Goal: Information Seeking & Learning: Learn about a topic

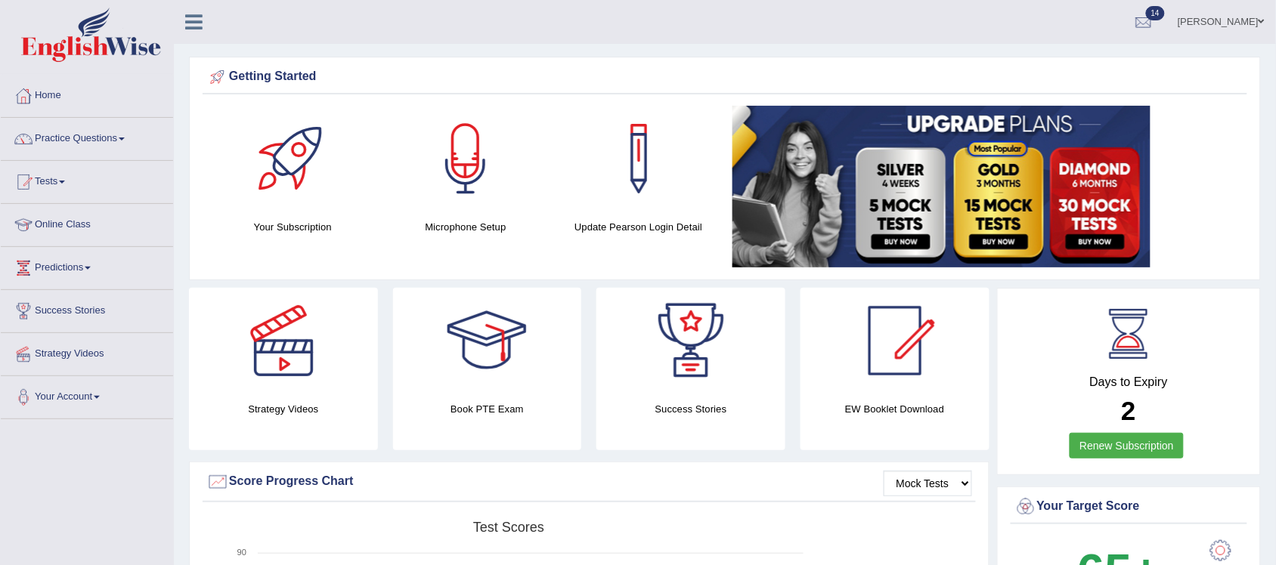
click at [1191, 144] on link at bounding box center [983, 187] width 503 height 162
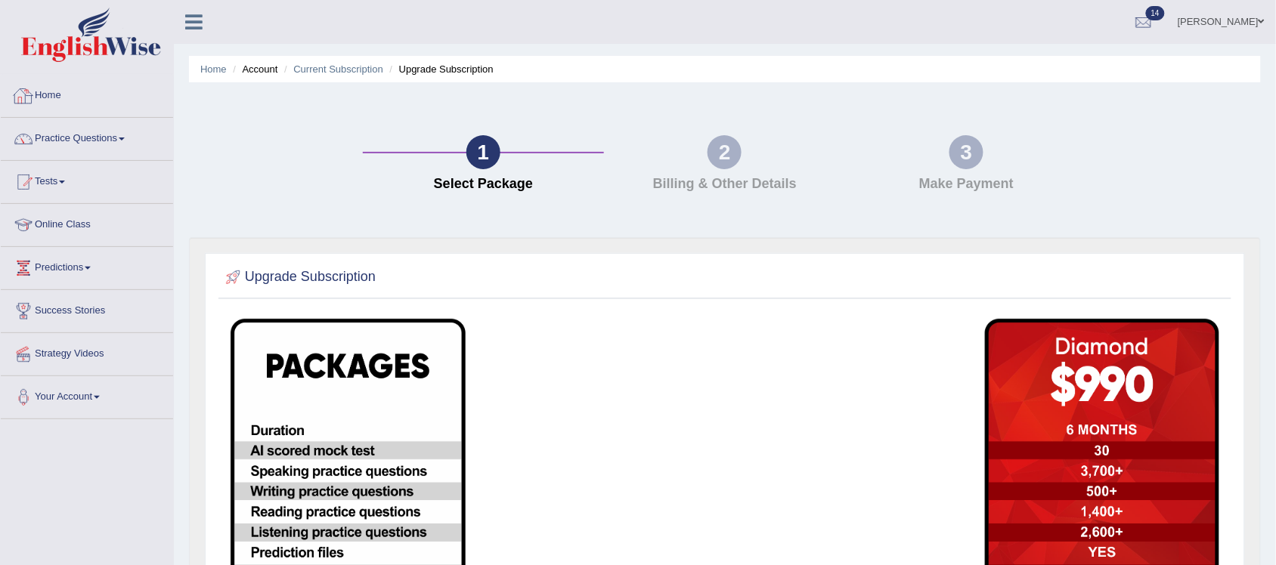
click at [57, 91] on link "Home" at bounding box center [87, 94] width 172 height 38
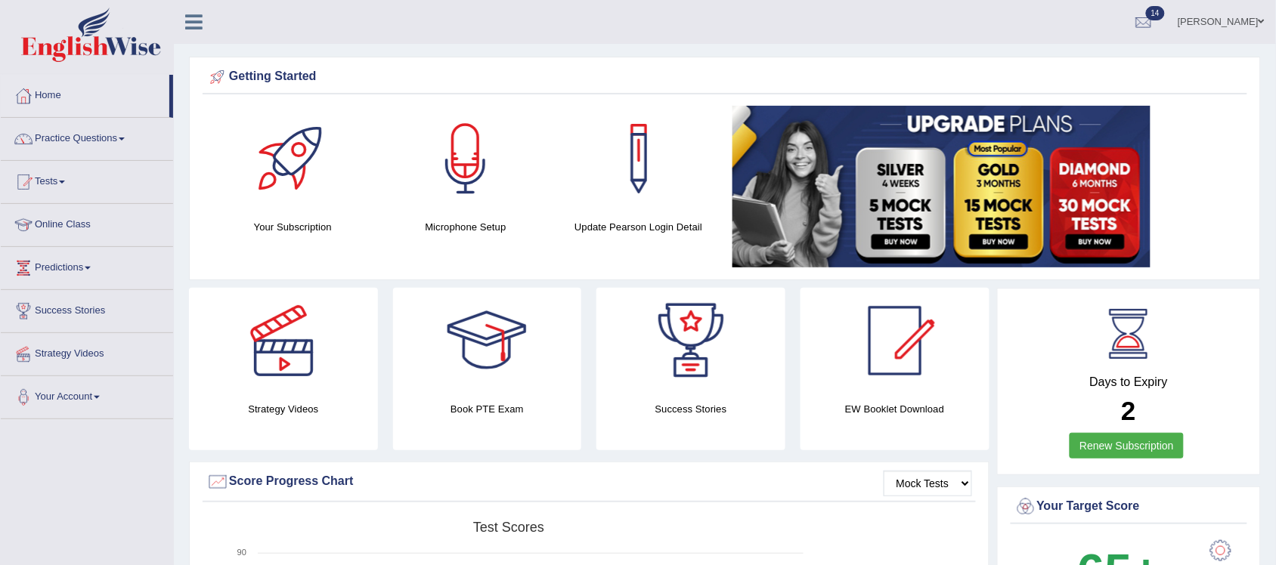
click at [1234, 201] on link at bounding box center [983, 187] width 503 height 162
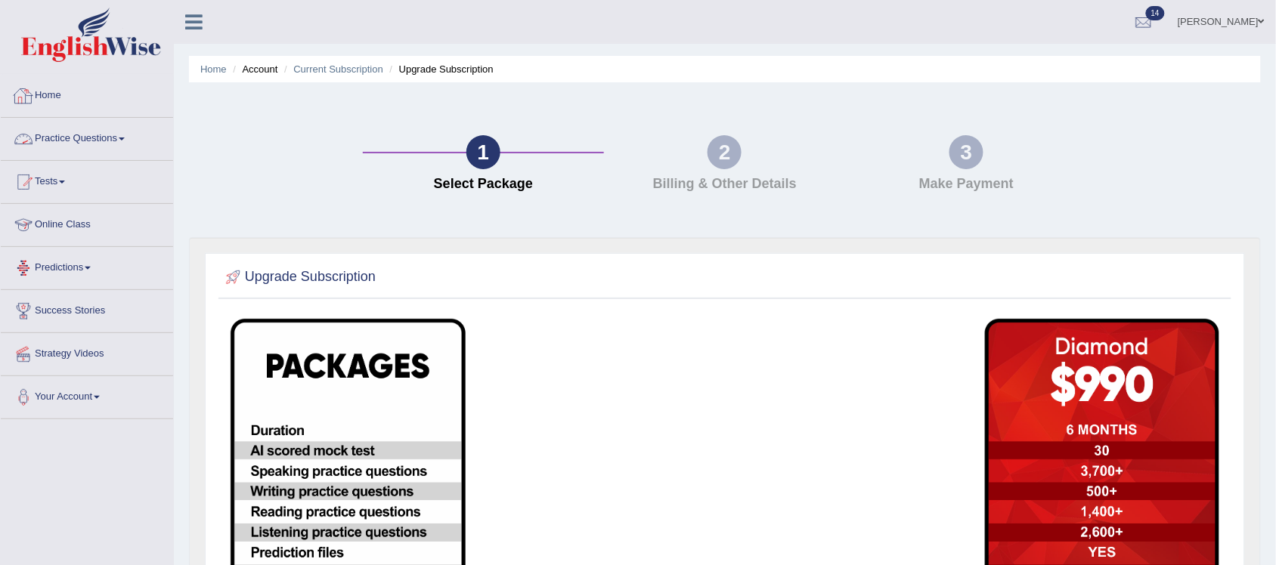
click at [51, 91] on link "Home" at bounding box center [87, 94] width 172 height 38
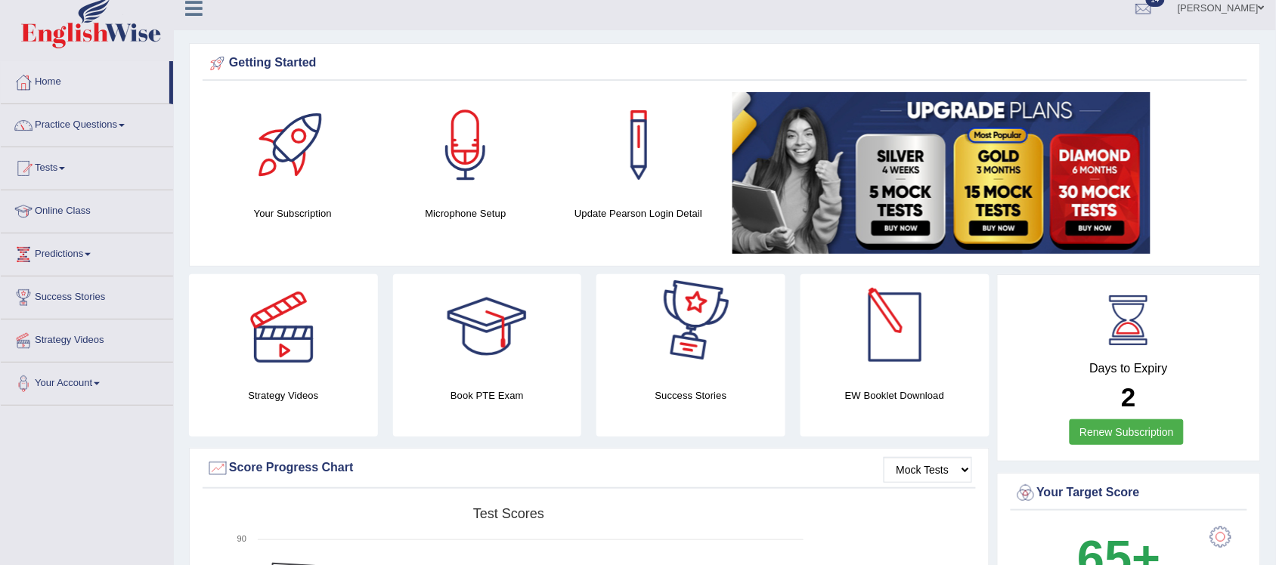
scroll to position [94, 0]
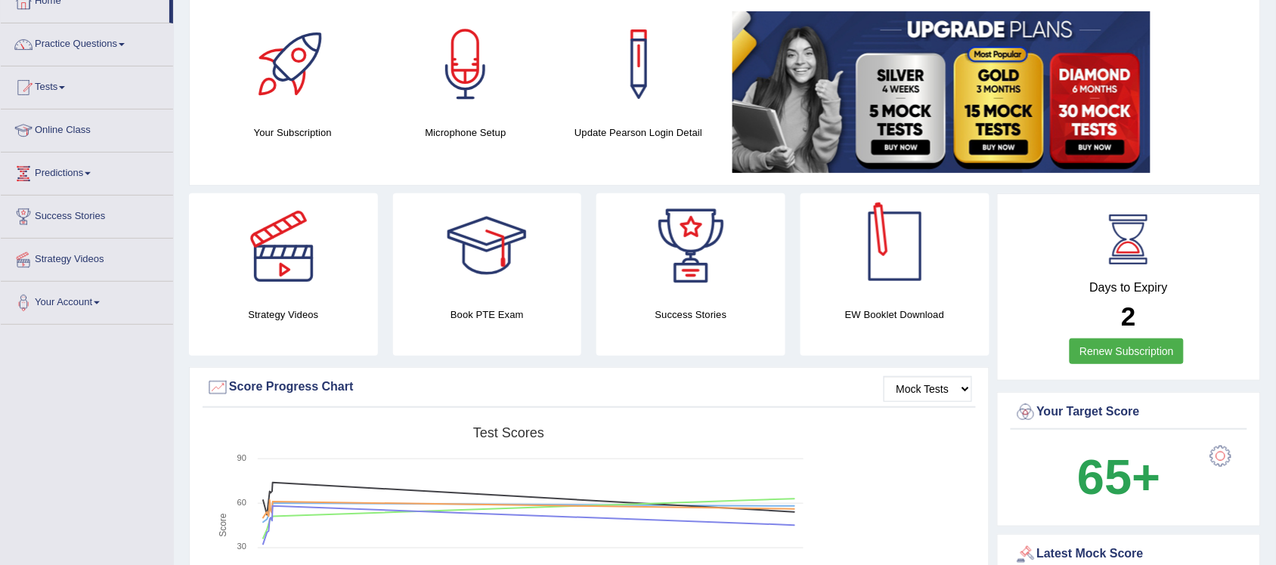
click at [888, 265] on div at bounding box center [895, 247] width 106 height 106
click at [890, 311] on h4 "EW Booklet Download" at bounding box center [895, 315] width 189 height 16
click at [890, 308] on h4 "EW Booklet Download" at bounding box center [895, 315] width 189 height 16
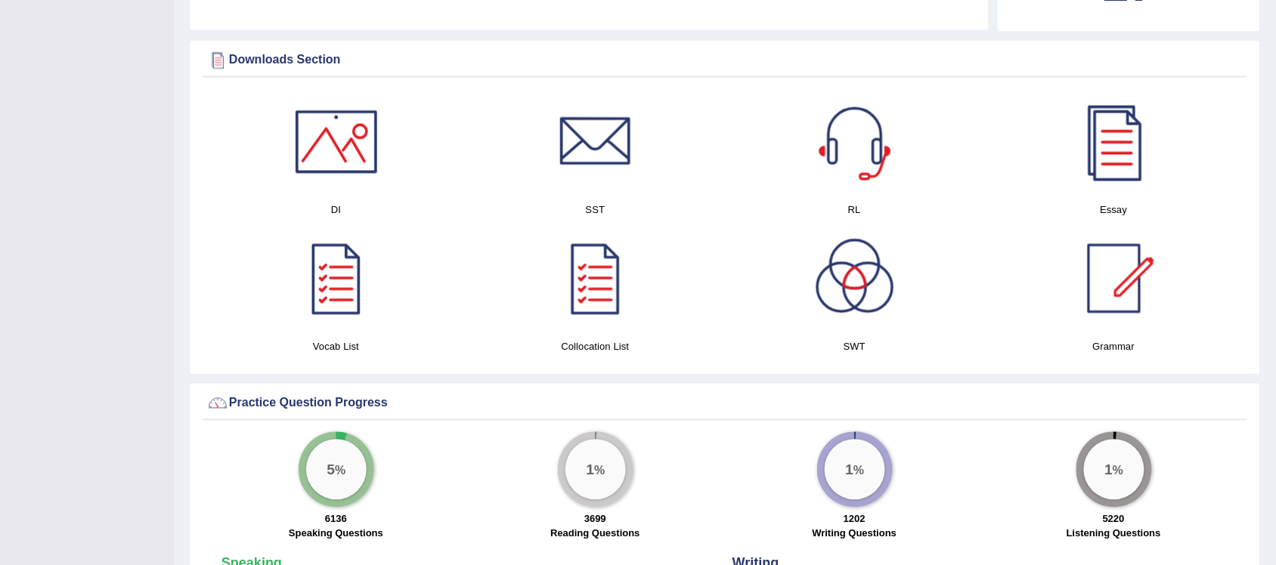
scroll to position [756, 0]
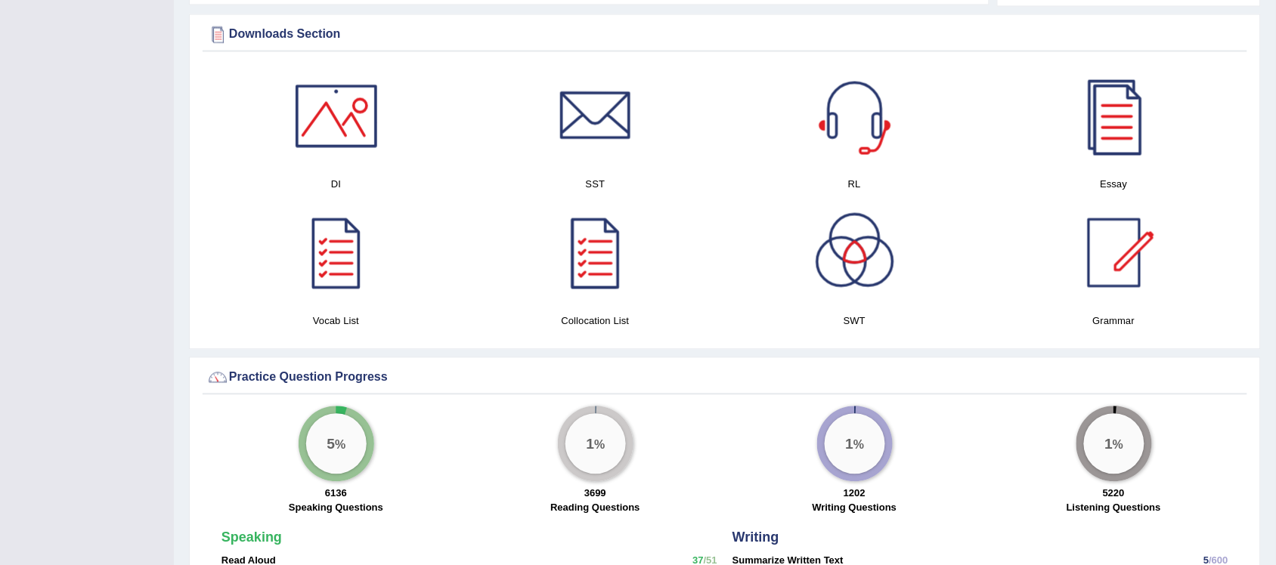
click at [1115, 138] on div at bounding box center [1114, 116] width 106 height 106
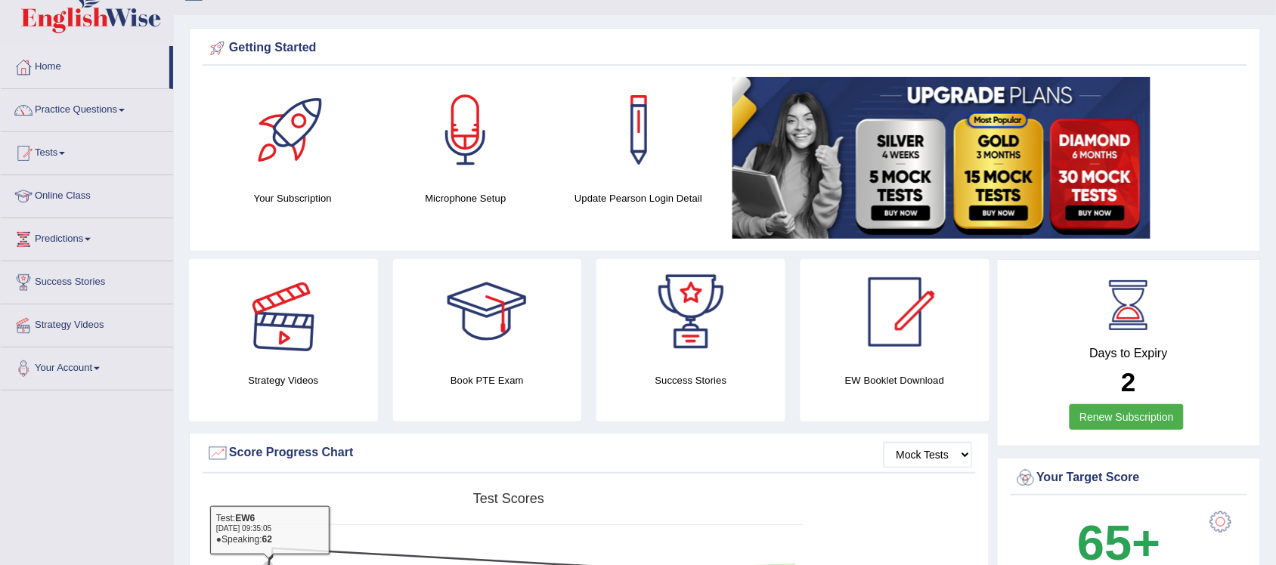
scroll to position [0, 0]
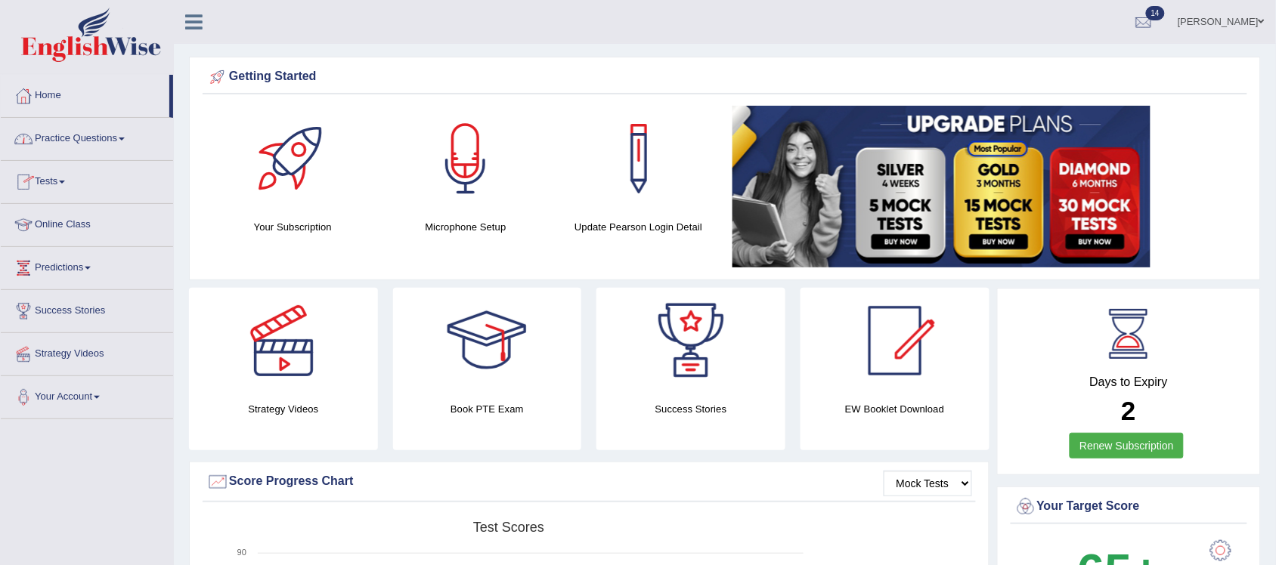
click at [123, 136] on link "Practice Questions" at bounding box center [87, 137] width 172 height 38
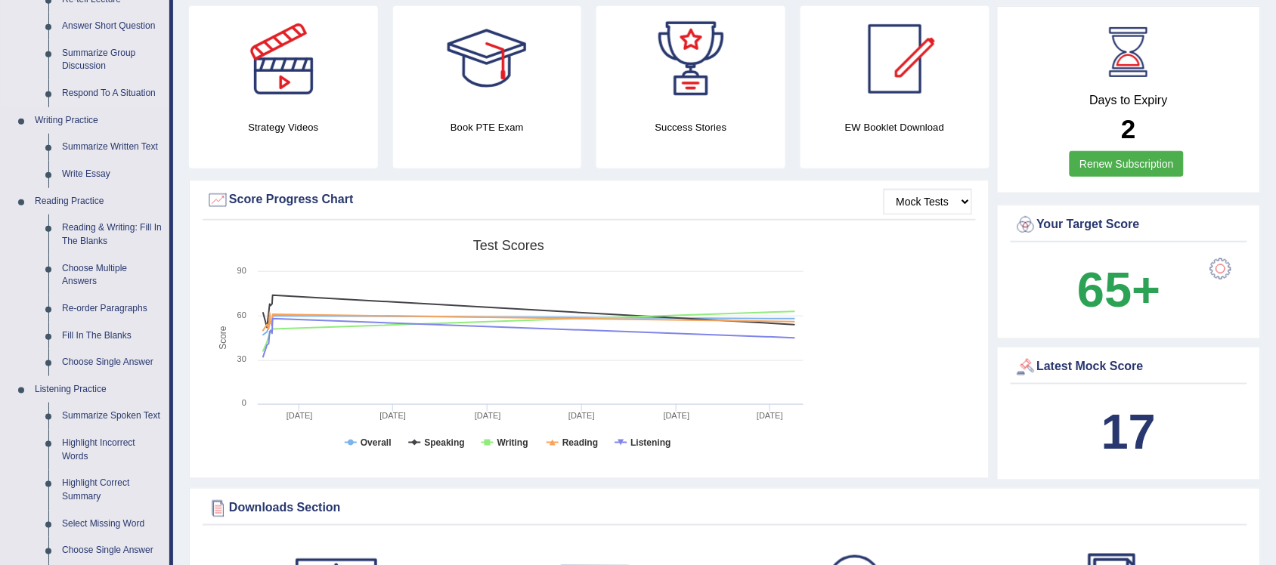
scroll to position [283, 0]
click at [119, 227] on link "Reading & Writing: Fill In The Blanks" at bounding box center [112, 233] width 114 height 40
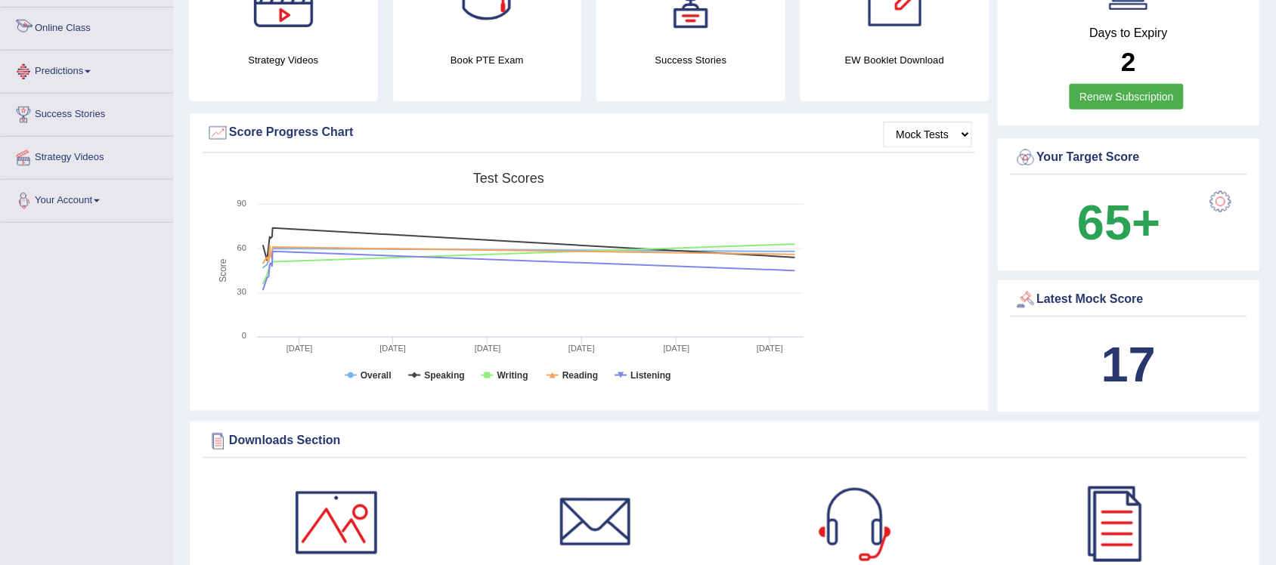
scroll to position [469, 0]
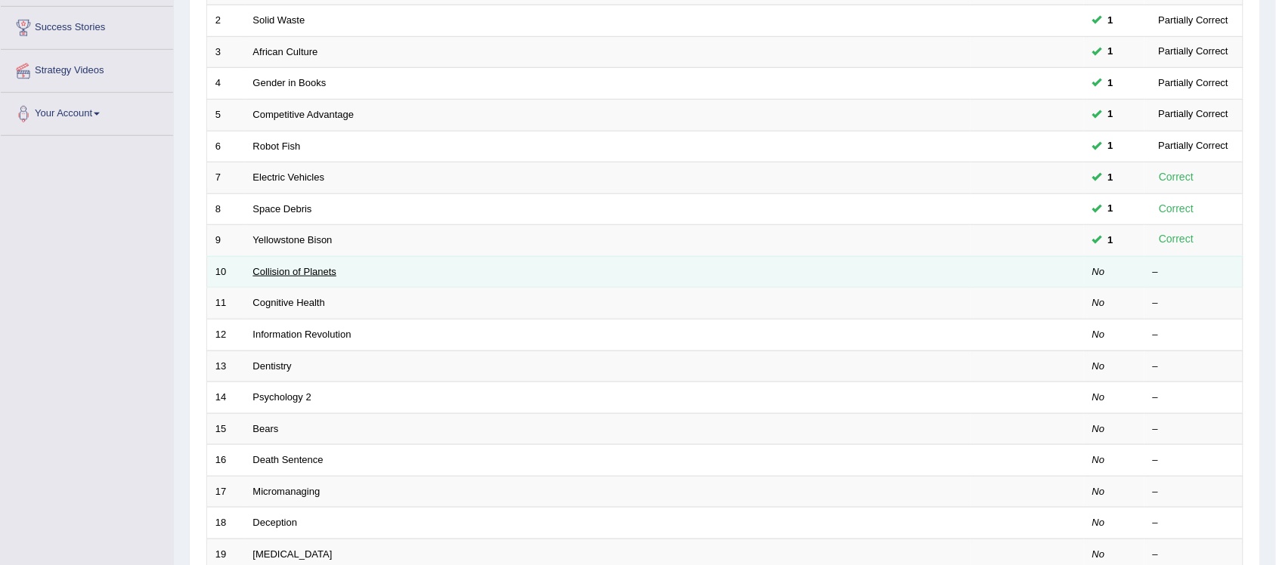
click at [277, 266] on link "Collision of Planets" at bounding box center [295, 271] width 84 height 11
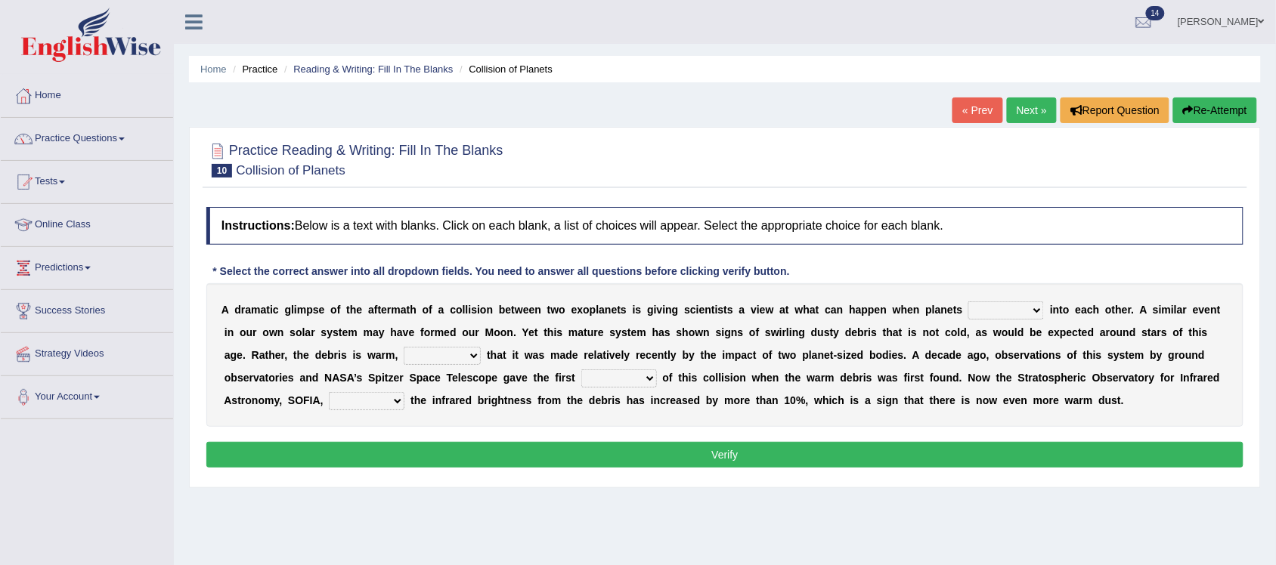
click at [1033, 314] on select "crash explore roam implode" at bounding box center [1006, 311] width 76 height 18
select select "crash"
click at [969, 302] on select "crash explore roam implode" at bounding box center [1006, 311] width 76 height 18
click at [478, 355] on select "reinforcing sentencing forging conducing" at bounding box center [442, 356] width 77 height 18
select select "reinforcing"
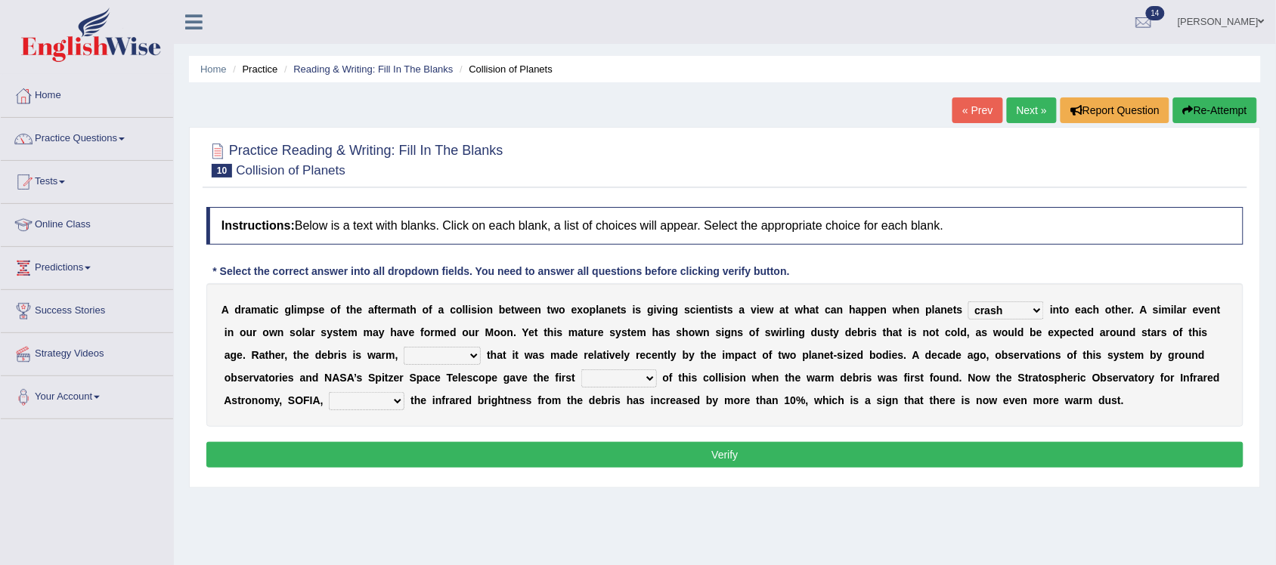
click at [404, 347] on select "reinforcing sentencing forging conducing" at bounding box center [442, 356] width 77 height 18
click at [643, 382] on select "pints faints hints taints" at bounding box center [619, 379] width 76 height 18
select select "hints"
click at [581, 370] on select "pints faints hints taints" at bounding box center [619, 379] width 76 height 18
click at [651, 378] on select "pints faints hints taints" at bounding box center [619, 379] width 76 height 18
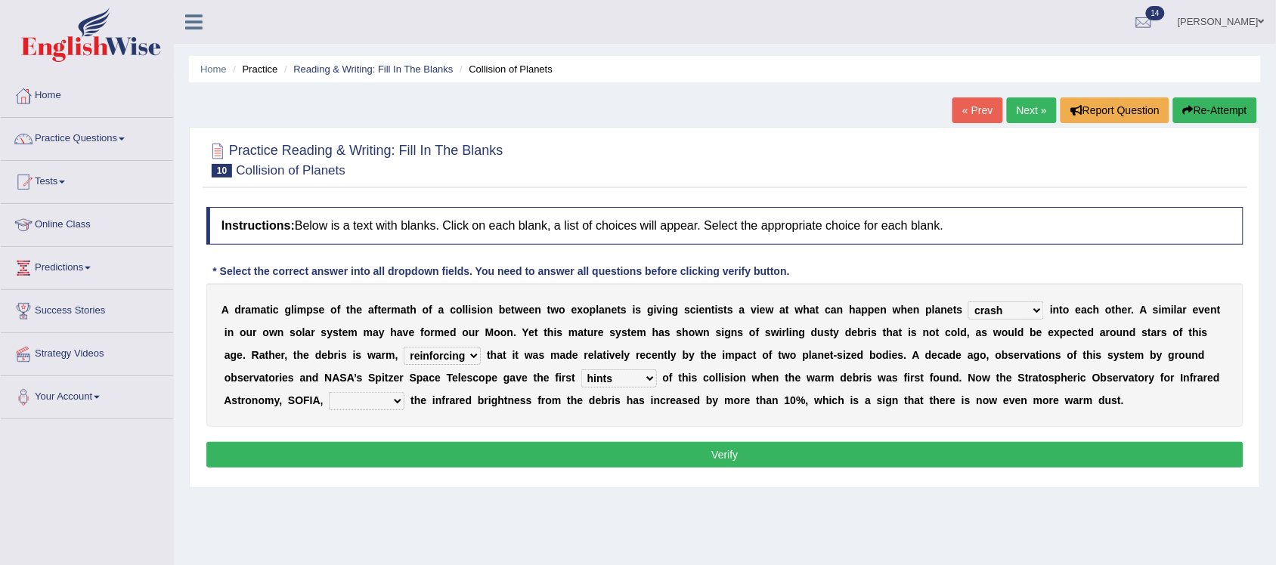
click at [290, 433] on div "Instructions: Below is a text with blanks. Click on each blank, a list of choic…" at bounding box center [725, 340] width 1045 height 280
click at [395, 404] on select "concealed revealed repealed unsealed" at bounding box center [367, 401] width 76 height 18
select select "revealed"
click at [329, 392] on select "concealed revealed repealed unsealed" at bounding box center [367, 401] width 76 height 18
click at [654, 454] on button "Verify" at bounding box center [724, 455] width 1037 height 26
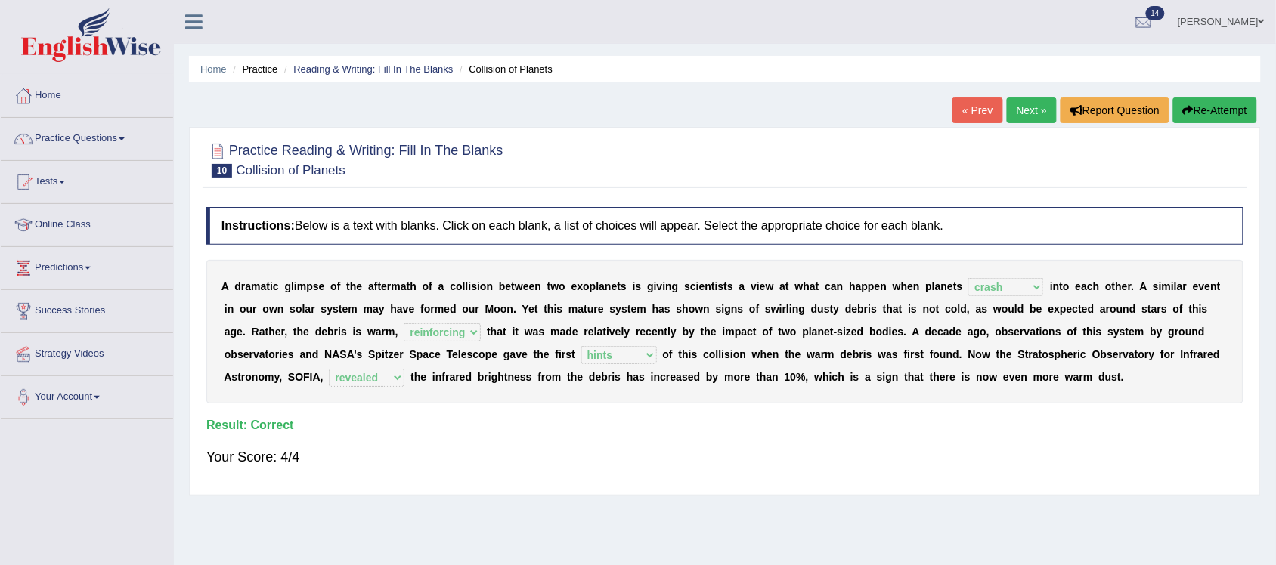
click at [1025, 117] on link "Next »" at bounding box center [1032, 111] width 50 height 26
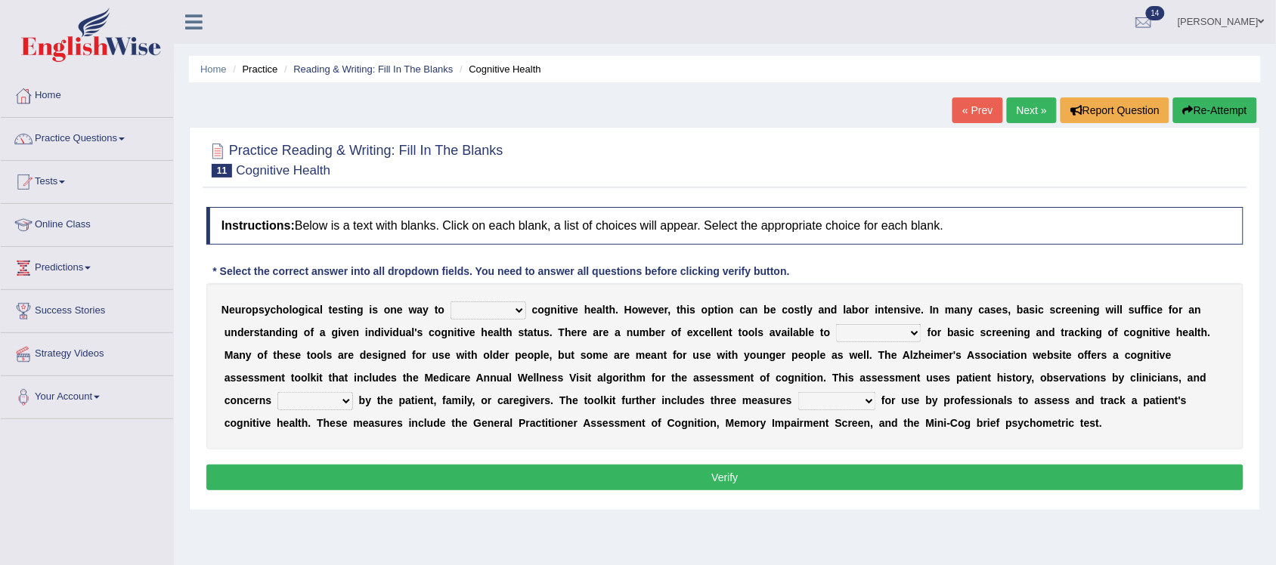
click at [514, 311] on select "obsess assess possess access" at bounding box center [489, 311] width 76 height 18
select select "obsess"
click at [451, 302] on select "obsess assess possess access" at bounding box center [489, 311] width 76 height 18
click at [912, 333] on select "stationers practitioners petitioners questioners" at bounding box center [878, 333] width 85 height 18
select select "practitioners"
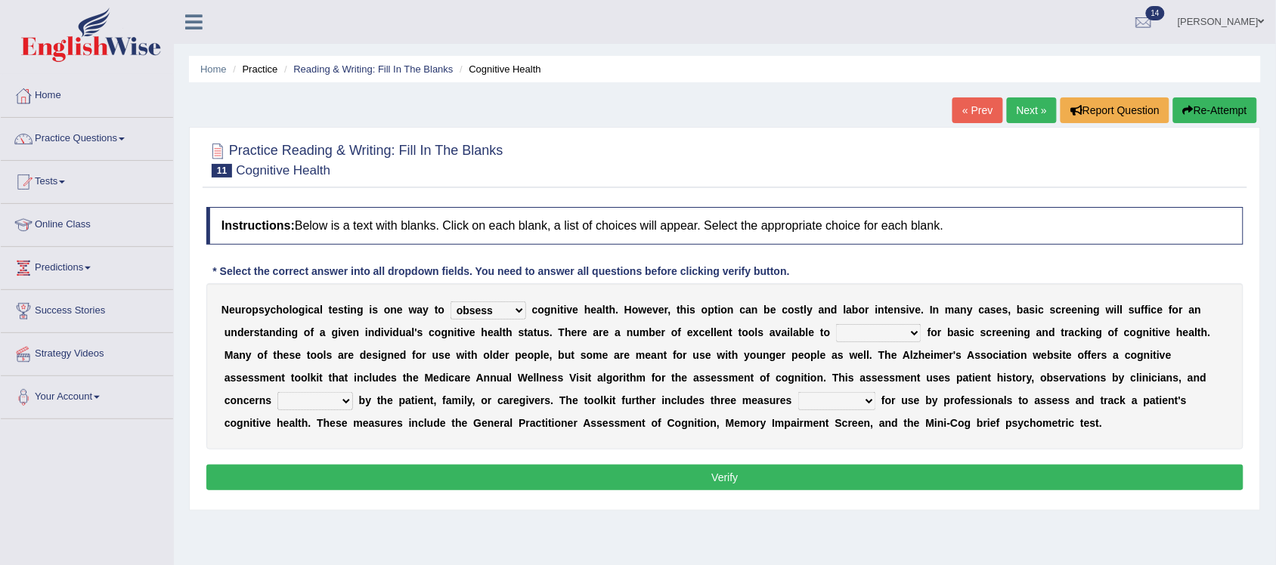
click at [836, 324] on select "stationers practitioners petitioners questioners" at bounding box center [878, 333] width 85 height 18
click at [349, 398] on select "raised rising arising praised" at bounding box center [315, 401] width 76 height 18
select select "raised"
click at [277, 392] on select "raised rising arising praised" at bounding box center [315, 401] width 76 height 18
click at [868, 401] on select "validated intimidated dilapidated antedated" at bounding box center [837, 401] width 78 height 18
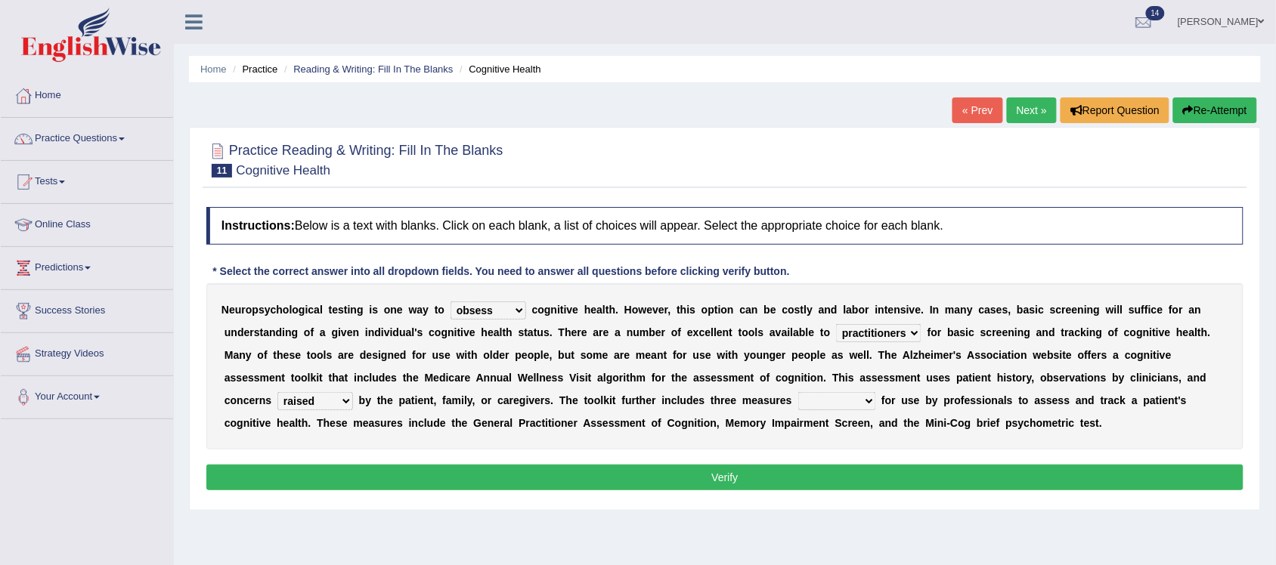
select select "validated"
click at [798, 392] on select "validated intimidated dilapidated antedated" at bounding box center [837, 401] width 78 height 18
click at [819, 485] on button "Verify" at bounding box center [724, 478] width 1037 height 26
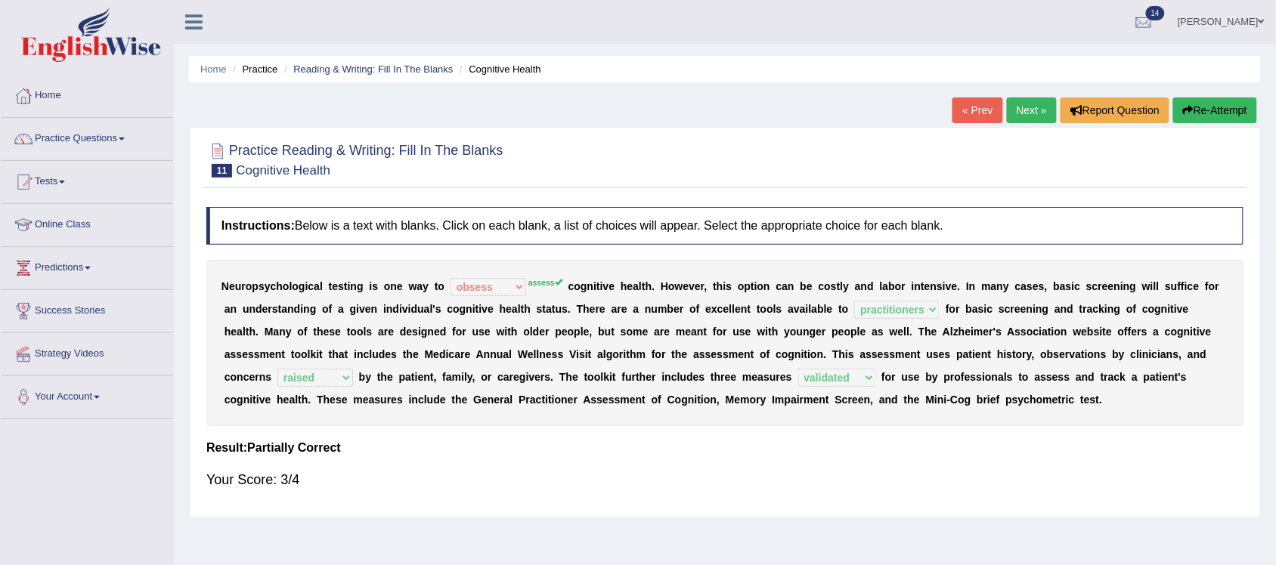
click at [1026, 110] on link "Next »" at bounding box center [1032, 111] width 50 height 26
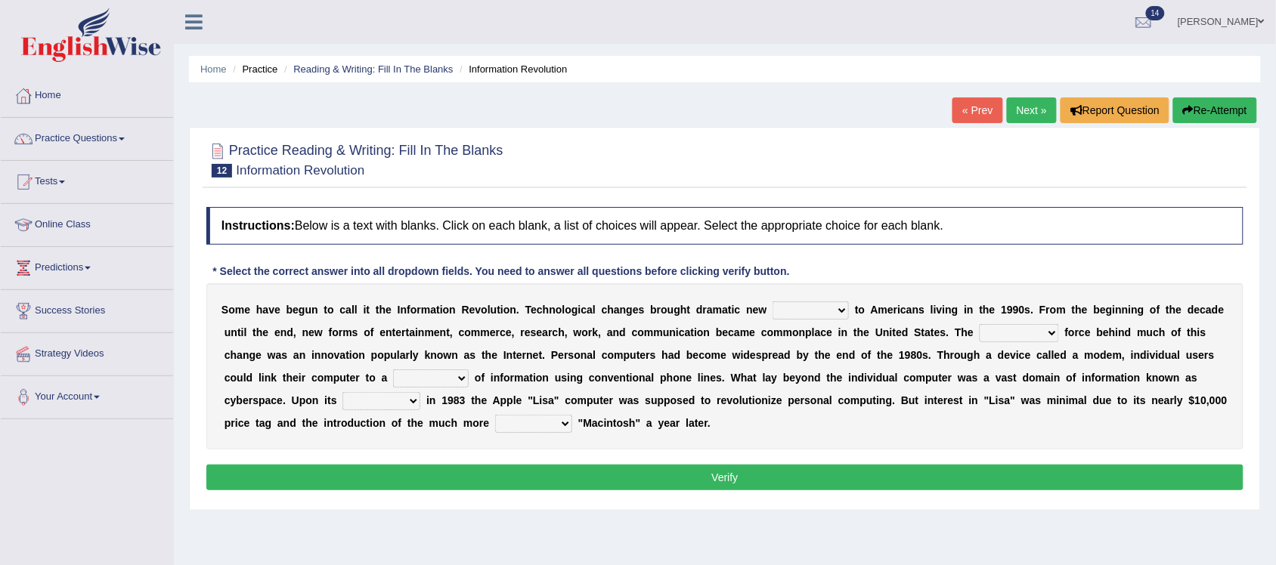
click at [838, 308] on select "challenges puzzles options confusion" at bounding box center [811, 311] width 76 height 18
select select "challenges"
click at [773, 302] on select "challenges puzzles options confusion" at bounding box center [811, 311] width 76 height 18
click at [1064, 331] on b at bounding box center [1062, 333] width 6 height 12
click at [1057, 335] on select "unremitting uninspiring driving insinuating" at bounding box center [1019, 333] width 79 height 18
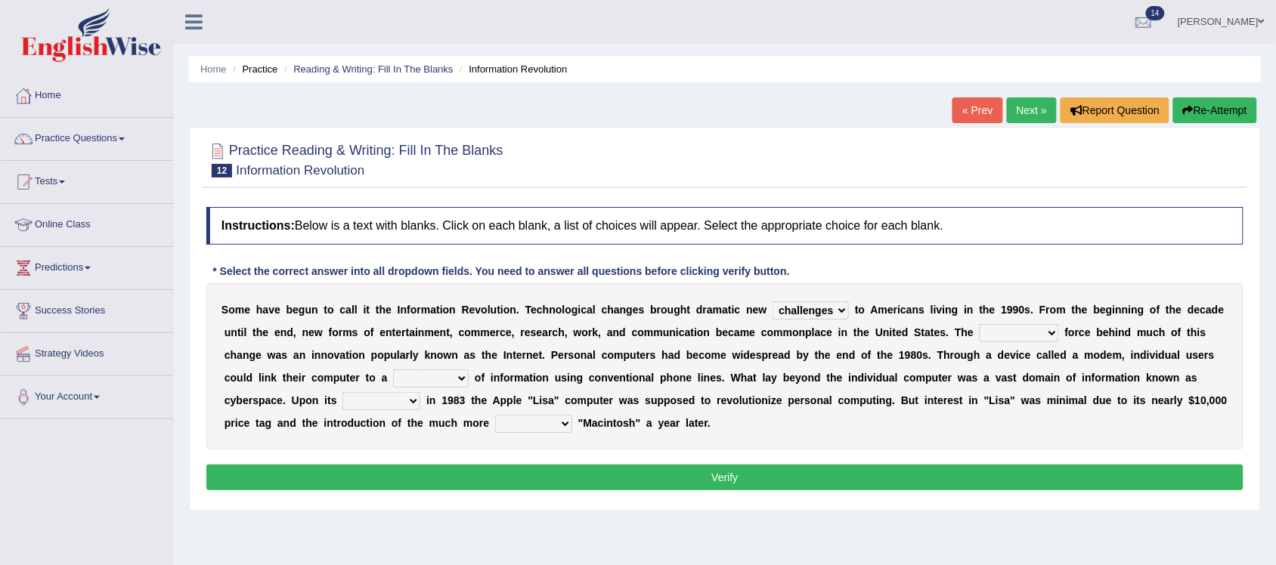
select select "driving"
click at [980, 324] on select "unremitting uninspiring driving insinuating" at bounding box center [1019, 333] width 79 height 18
click at [466, 378] on select "magnitude bulk wealth volume" at bounding box center [431, 379] width 76 height 18
select select "bulk"
click at [393, 370] on select "magnitude bulk wealth volume" at bounding box center [431, 379] width 76 height 18
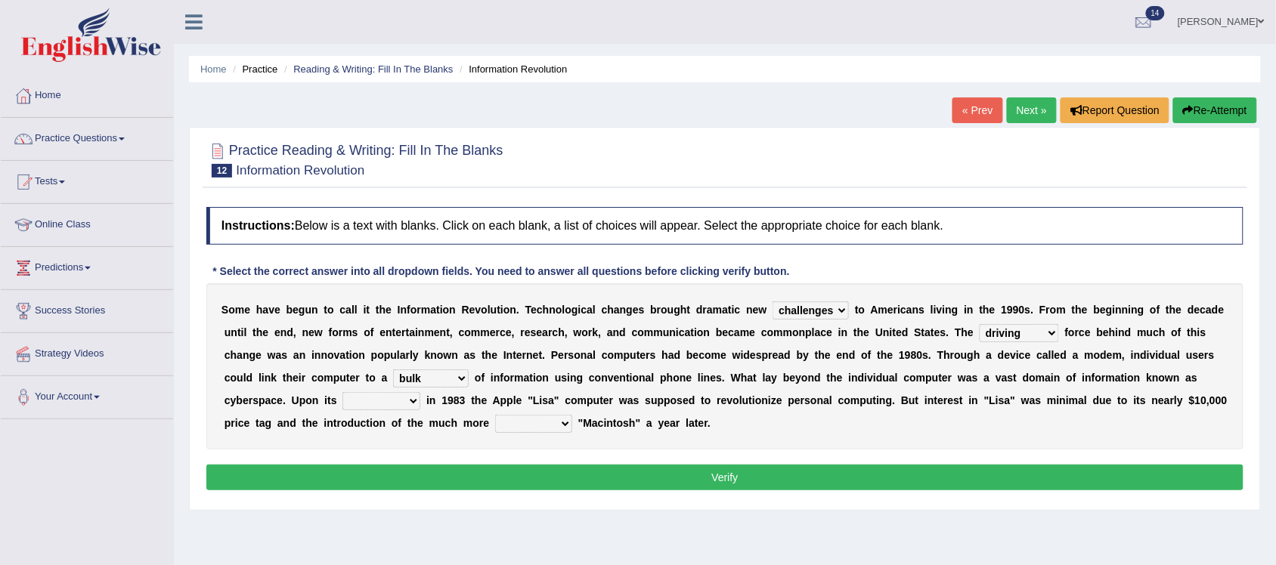
click at [413, 401] on select "relief release publication emission" at bounding box center [381, 401] width 78 height 18
select select "release"
click at [342, 392] on select "relief release publication emission" at bounding box center [381, 401] width 78 height 18
click at [572, 424] on select "convenient affordable advanced formidable" at bounding box center [533, 424] width 77 height 18
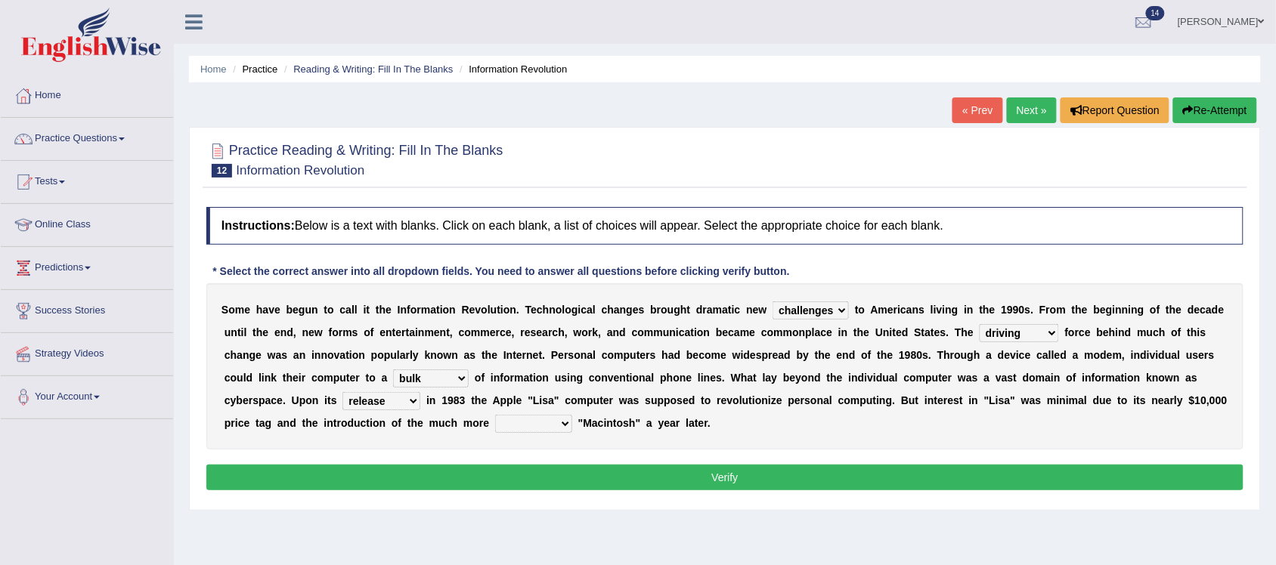
click at [572, 424] on select "convenient affordable advanced formidable" at bounding box center [533, 424] width 77 height 18
click at [572, 431] on select "convenient affordable advanced formidable" at bounding box center [533, 424] width 77 height 18
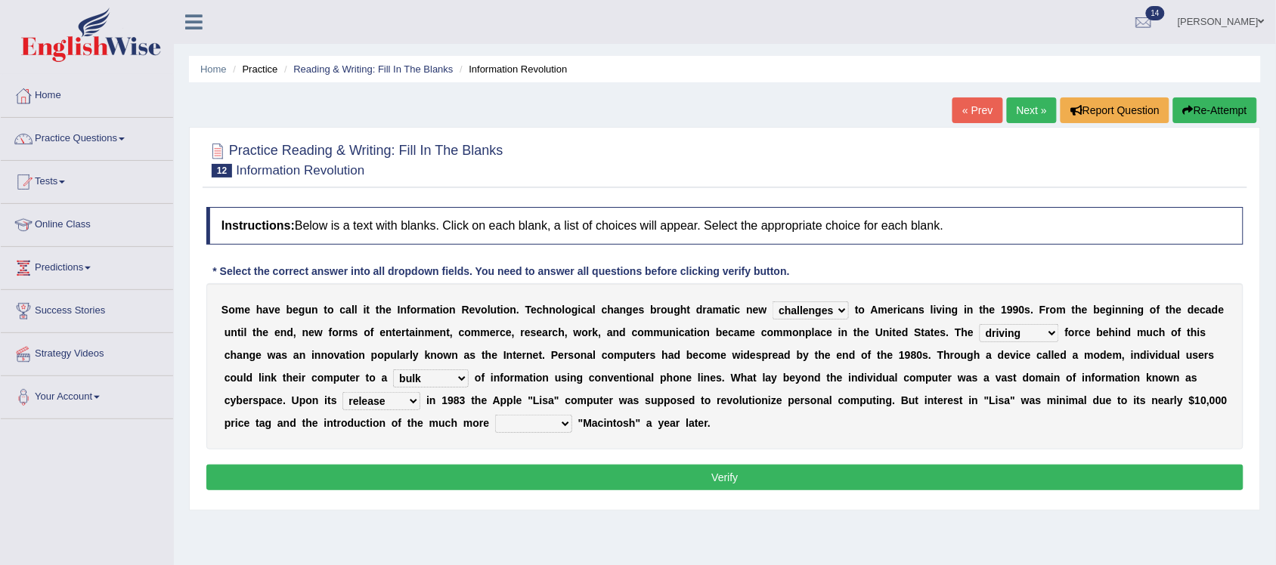
click at [572, 431] on select "convenient affordable advanced formidable" at bounding box center [533, 424] width 77 height 18
select select "convenient"
click at [539, 415] on select "convenient affordable advanced formidable" at bounding box center [533, 424] width 77 height 18
click at [683, 478] on button "Verify" at bounding box center [724, 478] width 1037 height 26
